Goal: Check status: Check status

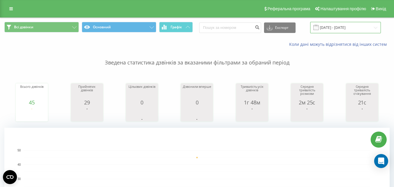
click at [335, 27] on input "19.08.2025 - 19.08.2025" at bounding box center [345, 27] width 71 height 11
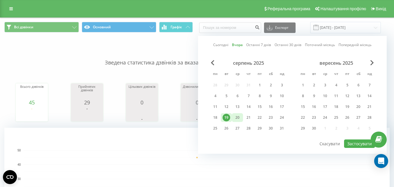
click at [237, 119] on div "20" at bounding box center [238, 118] width 8 height 8
click at [353, 144] on button "Застосувати" at bounding box center [359, 144] width 31 height 8
type input "[DATE] - [DATE]"
